Goal: Navigation & Orientation: Go to known website

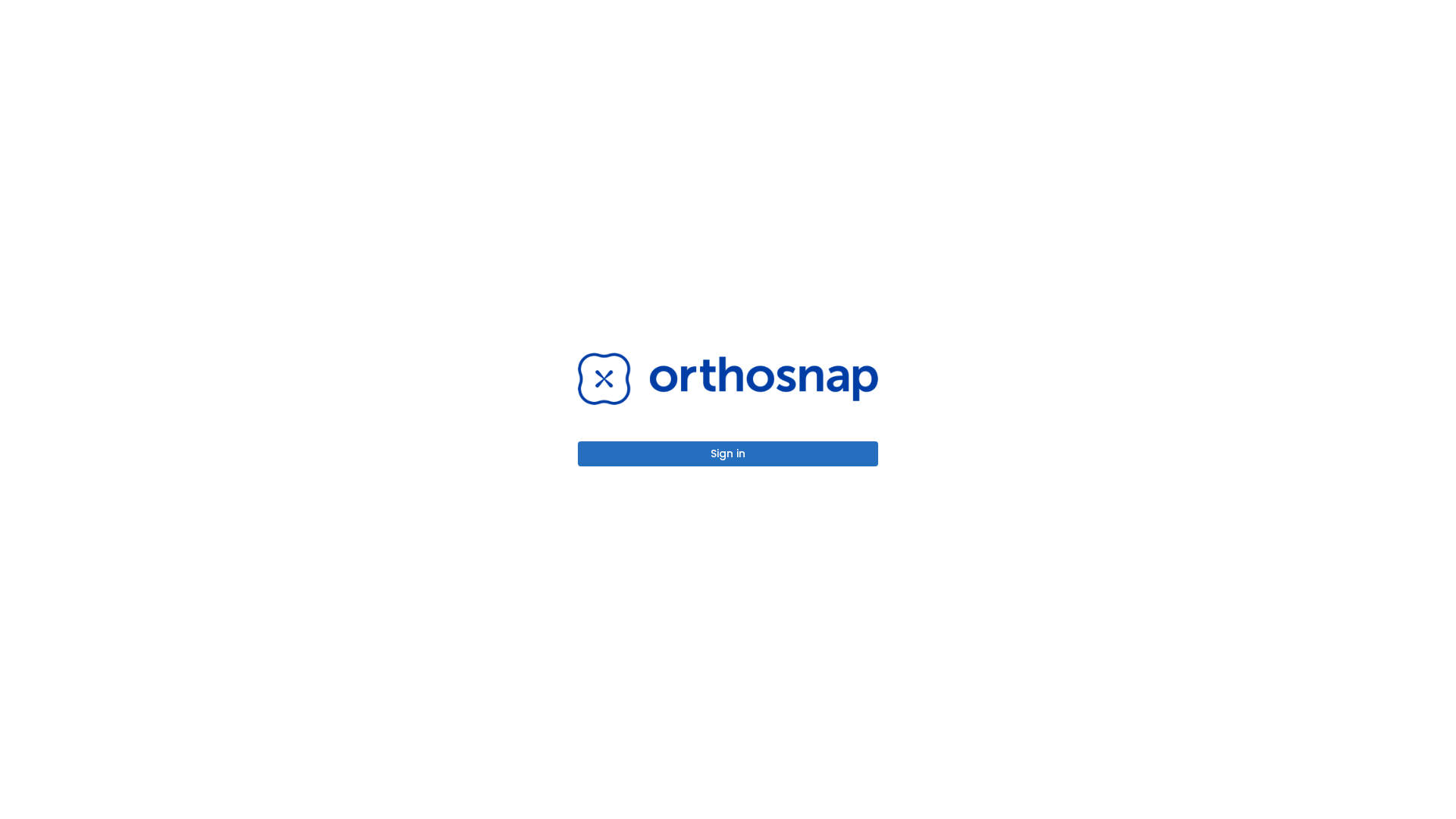
click at [728, 454] on button "Sign in" at bounding box center [728, 454] width 301 height 25
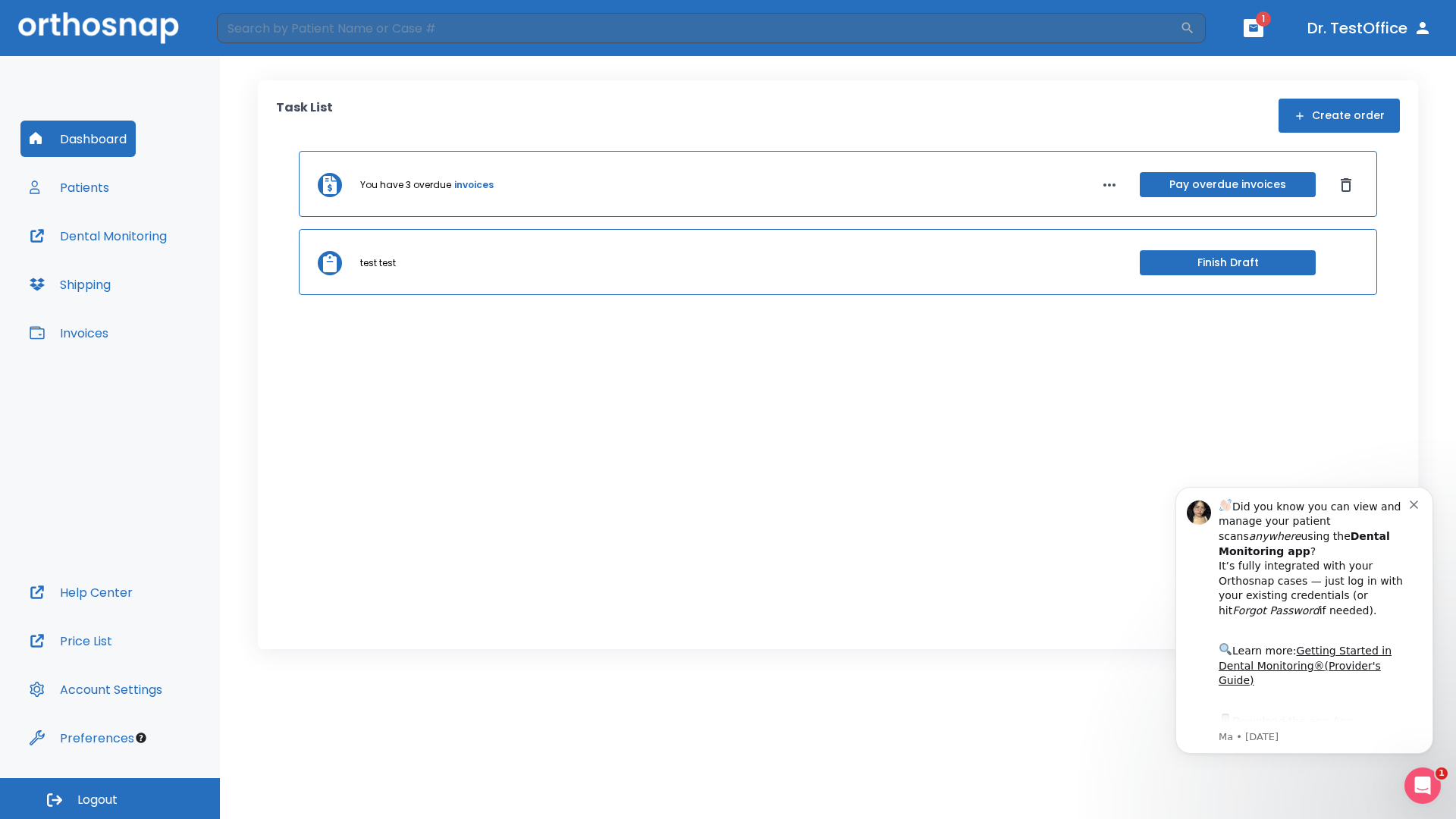
click at [110, 799] on span "Logout" at bounding box center [98, 801] width 40 height 17
